Goal: Task Accomplishment & Management: Use online tool/utility

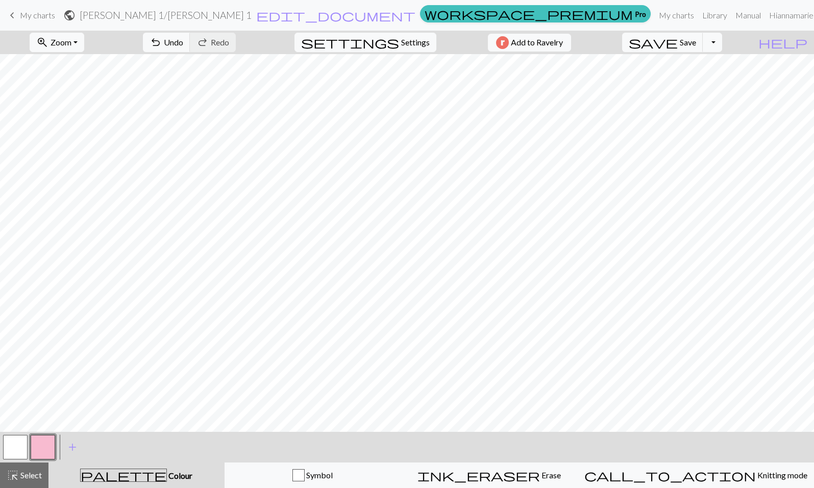
click at [13, 14] on span "keyboard_arrow_left" at bounding box center [12, 15] width 12 height 14
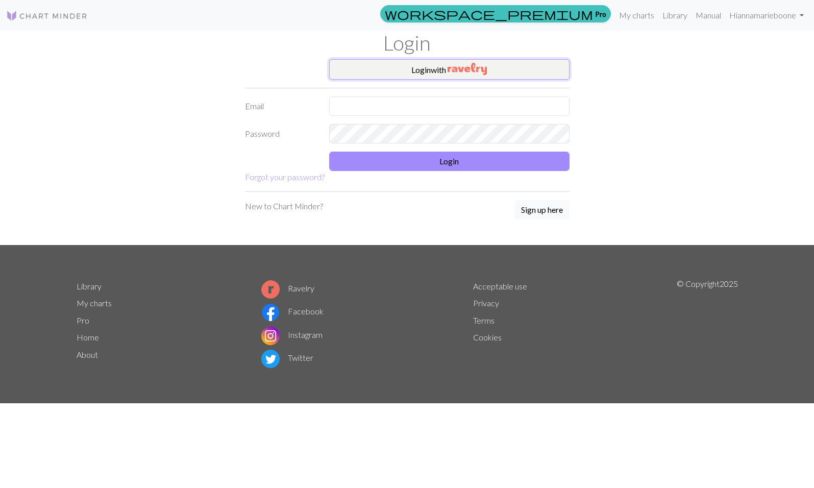
click at [424, 76] on button "Login with" at bounding box center [449, 69] width 240 height 20
click at [375, 109] on input "text" at bounding box center [449, 106] width 240 height 19
click at [465, 68] on img "button" at bounding box center [467, 69] width 39 height 12
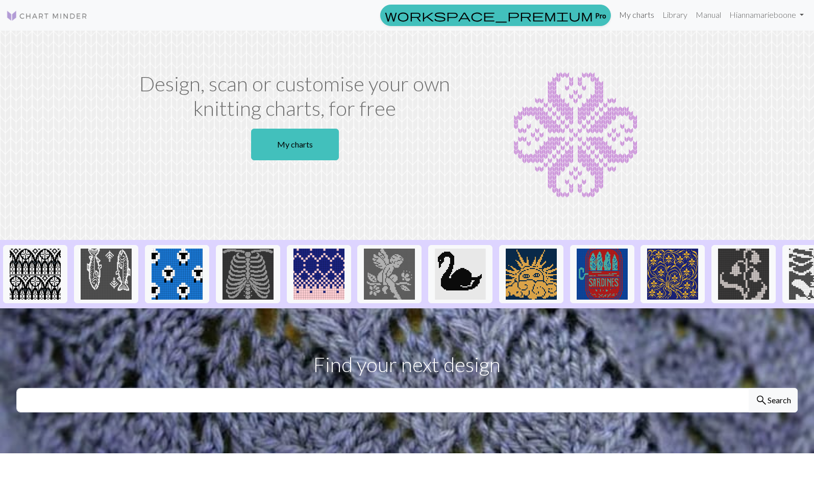
click at [638, 14] on link "My charts" at bounding box center [636, 15] width 43 height 20
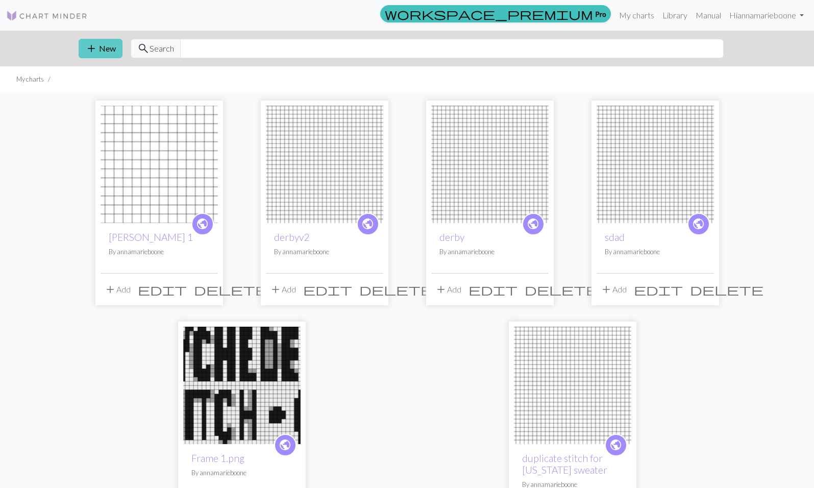
click at [88, 52] on span "add" at bounding box center [91, 48] width 12 height 14
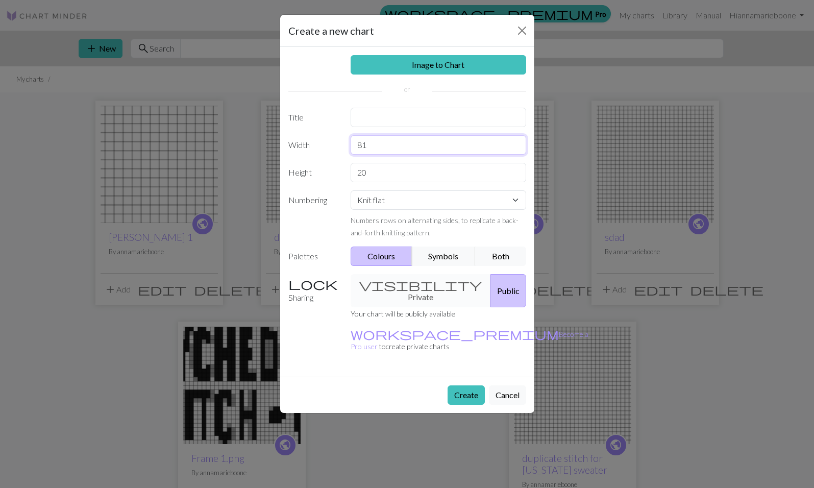
type input "81"
type input "21"
click at [379, 122] on input "text" at bounding box center [439, 117] width 176 height 19
click at [383, 118] on input "[PERSON_NAME] new" at bounding box center [439, 117] width 176 height 19
type input "[PERSON_NAME] new"
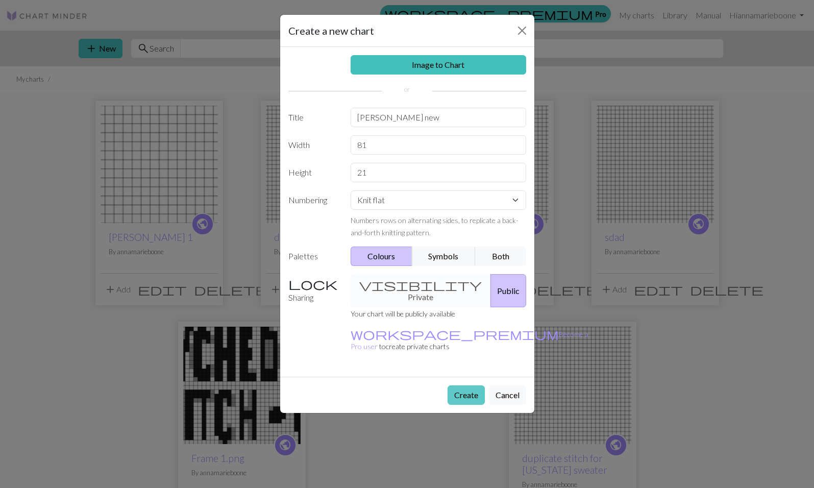
click at [463, 386] on button "Create" at bounding box center [466, 395] width 37 height 19
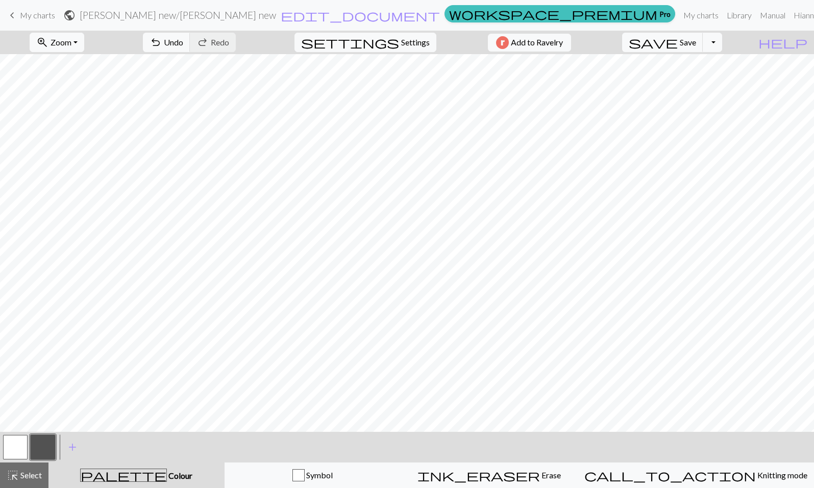
click at [12, 447] on button "button" at bounding box center [15, 447] width 25 height 25
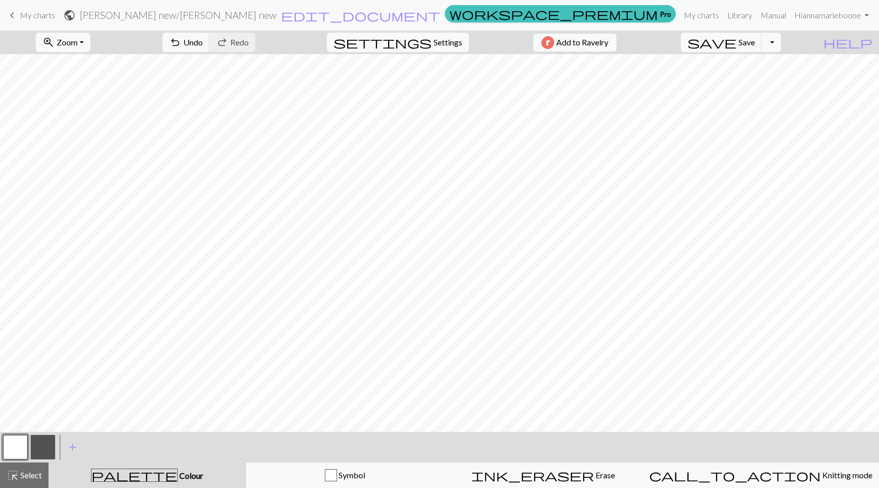
click at [42, 446] on button "button" at bounding box center [43, 447] width 25 height 25
click at [20, 442] on button "button" at bounding box center [15, 447] width 25 height 25
click at [51, 443] on button "button" at bounding box center [43, 447] width 25 height 25
click at [12, 448] on button "button" at bounding box center [15, 447] width 25 height 25
click at [37, 451] on button "button" at bounding box center [43, 447] width 25 height 25
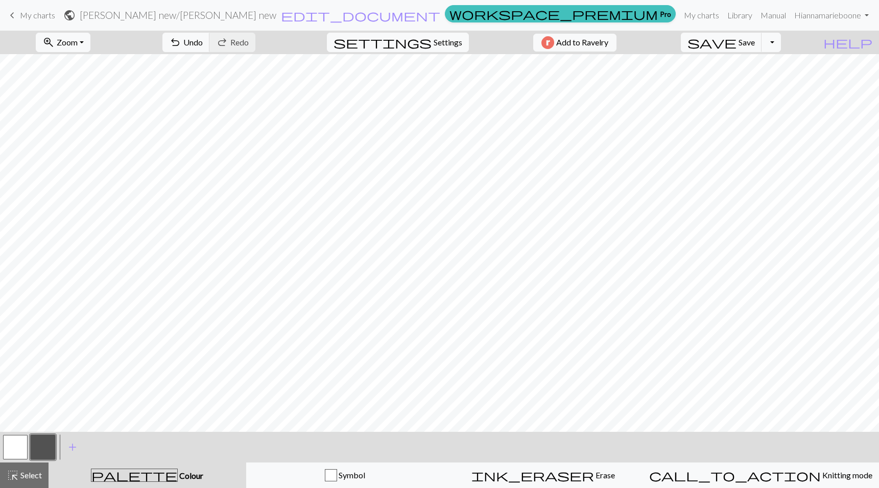
click at [16, 443] on button "button" at bounding box center [15, 447] width 25 height 25
click at [36, 447] on button "button" at bounding box center [43, 447] width 25 height 25
click at [15, 441] on button "button" at bounding box center [15, 447] width 25 height 25
click at [34, 447] on button "button" at bounding box center [43, 447] width 25 height 25
click at [12, 448] on button "button" at bounding box center [15, 447] width 25 height 25
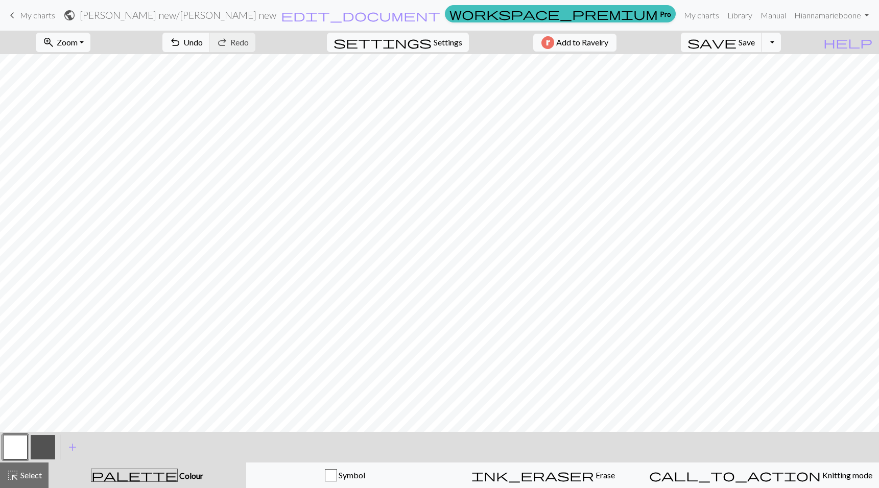
click at [56, 450] on div at bounding box center [43, 448] width 28 height 28
click at [44, 445] on button "button" at bounding box center [43, 447] width 25 height 25
click at [43, 441] on button "button" at bounding box center [43, 447] width 25 height 25
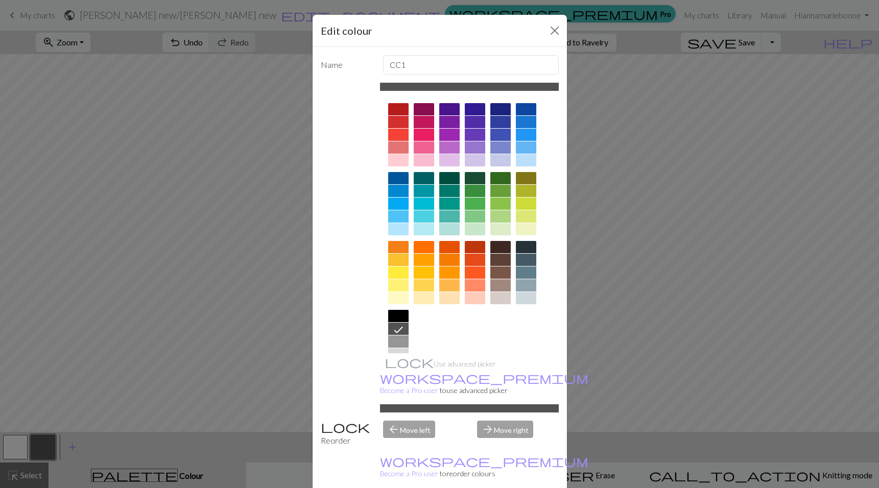
click at [625, 256] on div "Edit colour Name CC1 Use advanced picker workspace_premium Become a Pro user to…" at bounding box center [439, 244] width 879 height 488
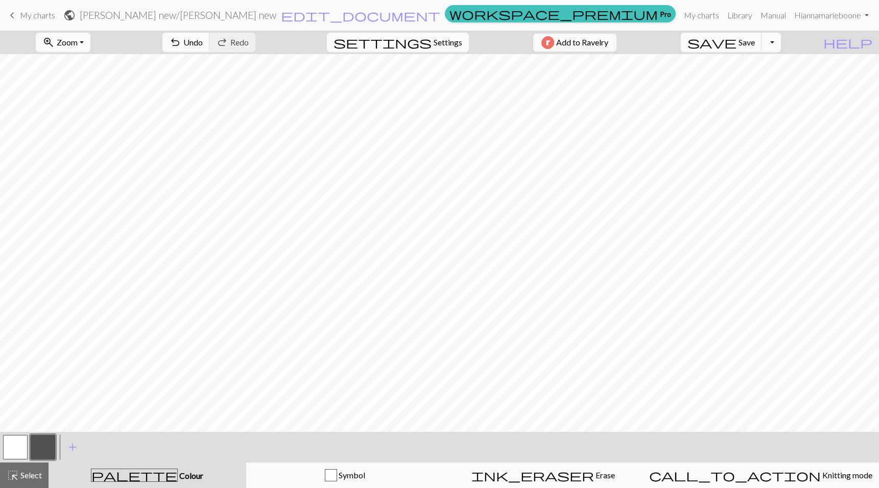
click at [12, 447] on button "button" at bounding box center [15, 447] width 25 height 25
click at [37, 448] on button "button" at bounding box center [43, 447] width 25 height 25
click at [58, 448] on div "< > add Add a colour" at bounding box center [439, 447] width 879 height 31
click at [47, 448] on button "button" at bounding box center [43, 447] width 25 height 25
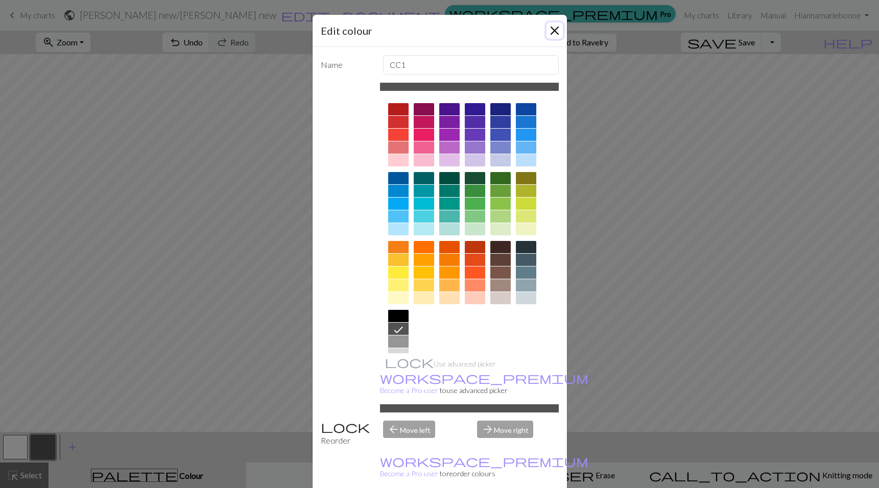
click at [552, 32] on button "Close" at bounding box center [554, 30] width 16 height 16
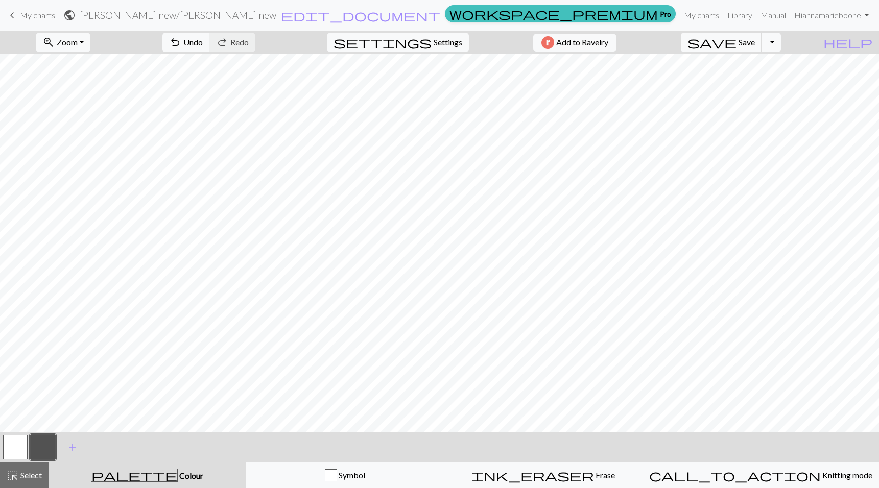
click at [38, 444] on button "button" at bounding box center [43, 447] width 25 height 25
click at [38, 444] on div "Edit colour Name CC1 Use advanced picker workspace_premium Become a Pro user to…" at bounding box center [439, 244] width 879 height 488
click at [17, 442] on button "button" at bounding box center [15, 447] width 25 height 25
click at [46, 449] on button "button" at bounding box center [43, 447] width 25 height 25
click at [13, 447] on button "button" at bounding box center [15, 447] width 25 height 25
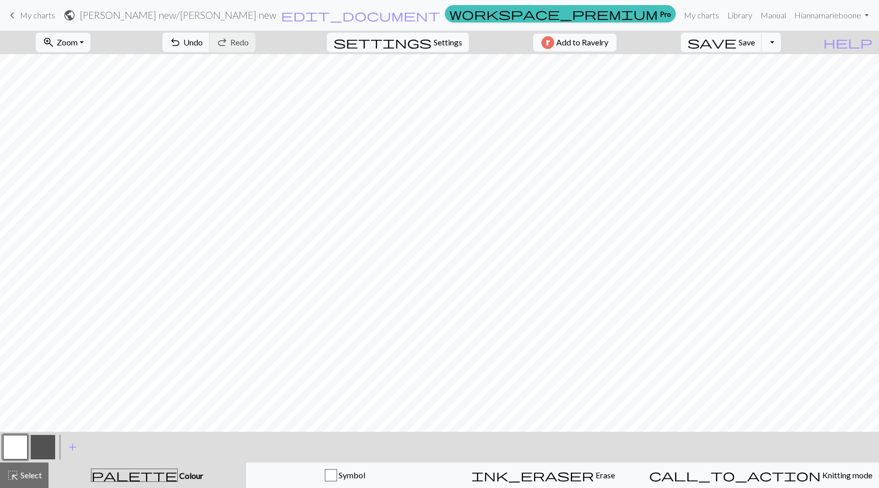
click at [44, 447] on button "button" at bounding box center [43, 447] width 25 height 25
click at [35, 446] on button "button" at bounding box center [43, 447] width 25 height 25
click at [9, 448] on button "button" at bounding box center [15, 447] width 25 height 25
click at [46, 451] on button "button" at bounding box center [43, 447] width 25 height 25
click at [5, 448] on button "button" at bounding box center [15, 447] width 25 height 25
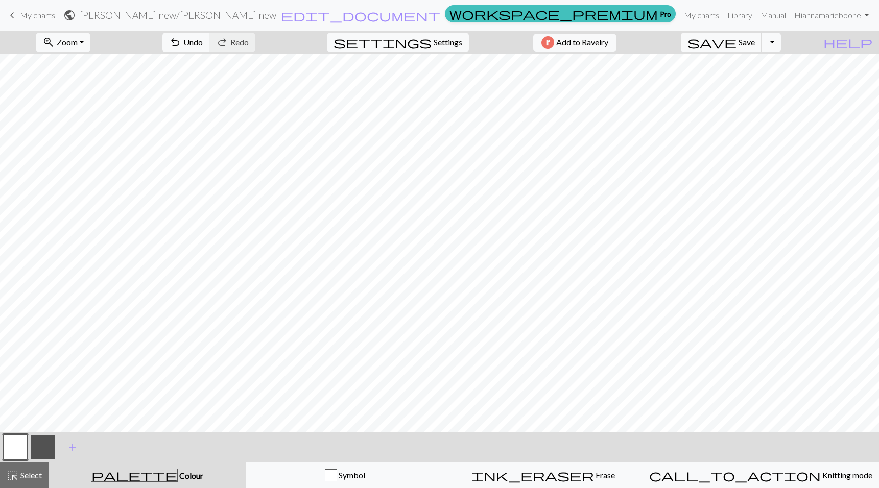
click at [50, 442] on button "button" at bounding box center [43, 447] width 25 height 25
click at [10, 450] on button "button" at bounding box center [15, 447] width 25 height 25
click at [41, 445] on button "button" at bounding box center [43, 447] width 25 height 25
click at [17, 443] on button "button" at bounding box center [15, 447] width 25 height 25
click at [39, 449] on button "button" at bounding box center [43, 447] width 25 height 25
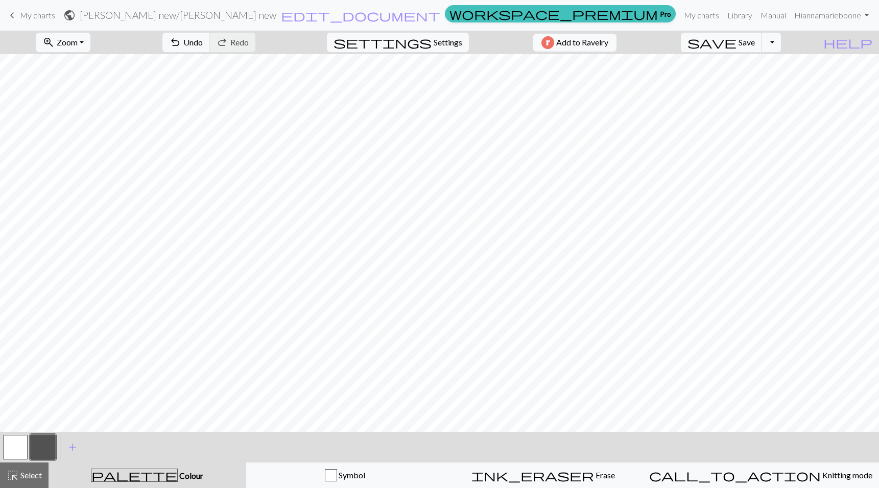
click at [17, 437] on button "button" at bounding box center [15, 447] width 25 height 25
click at [39, 447] on button "button" at bounding box center [43, 447] width 25 height 25
click at [6, 456] on button "button" at bounding box center [15, 447] width 25 height 25
